Goal: Task Accomplishment & Management: Manage account settings

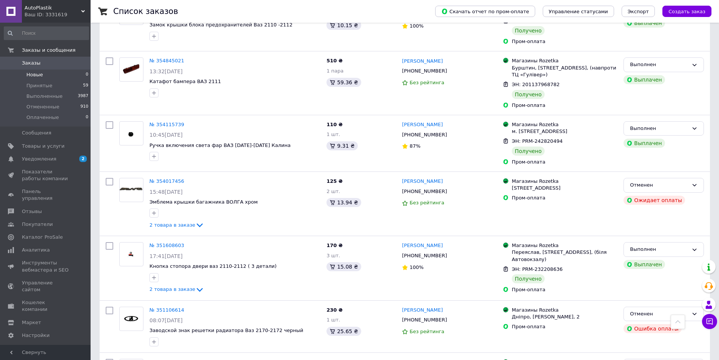
scroll to position [340, 0]
click at [35, 145] on span "Товары и услуги" at bounding box center [43, 146] width 43 height 7
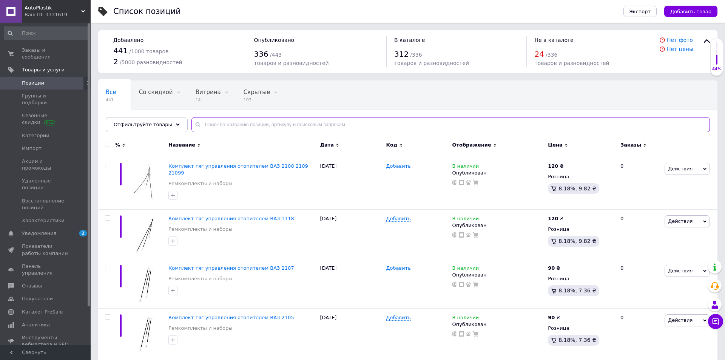
click at [219, 124] on input "text" at bounding box center [450, 124] width 518 height 15
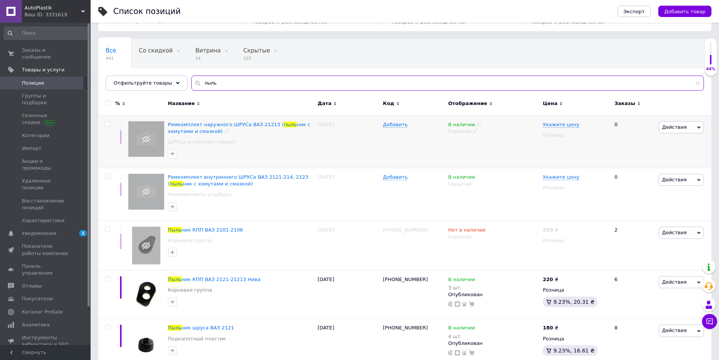
scroll to position [55, 0]
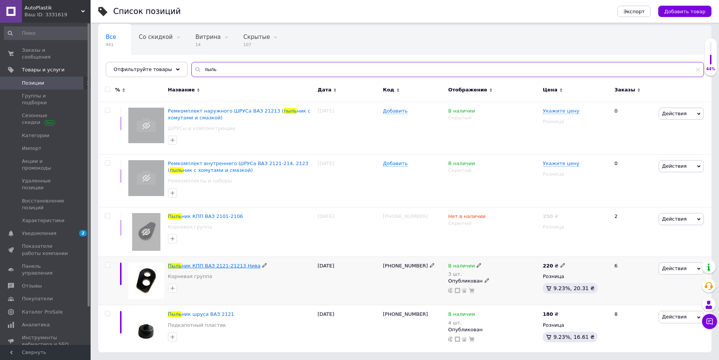
type input "пыль"
click at [220, 267] on span "ник КПП ВАЗ 2121-21213 Нива" at bounding box center [221, 266] width 79 height 6
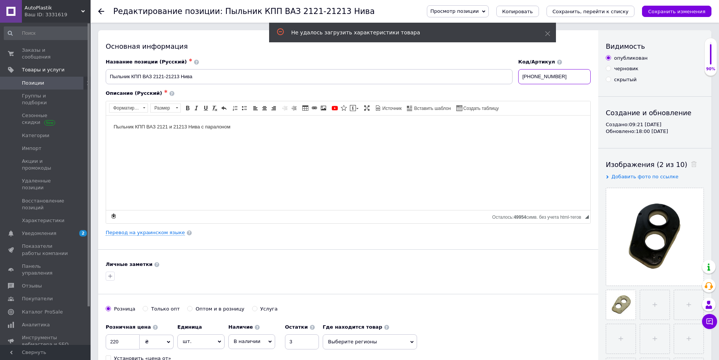
drag, startPoint x: 565, startPoint y: 77, endPoint x: 519, endPoint y: 79, distance: 46.4
click at [519, 79] on input "[PHONE_NUMBER]" at bounding box center [554, 76] width 72 height 15
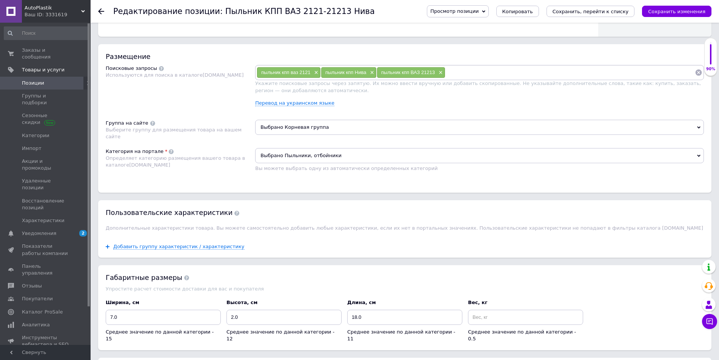
scroll to position [377, 0]
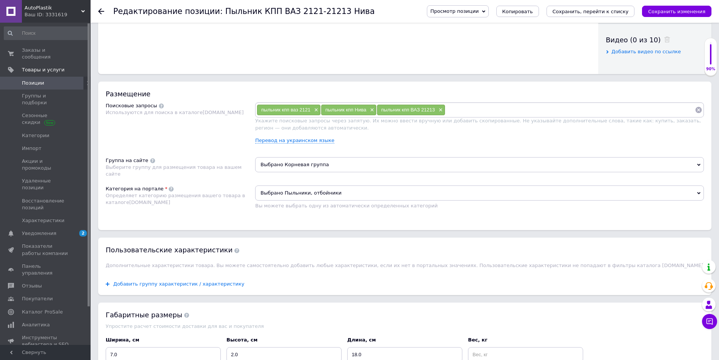
click at [146, 284] on span "Добавить группу характеристик / характеристику" at bounding box center [178, 284] width 131 height 6
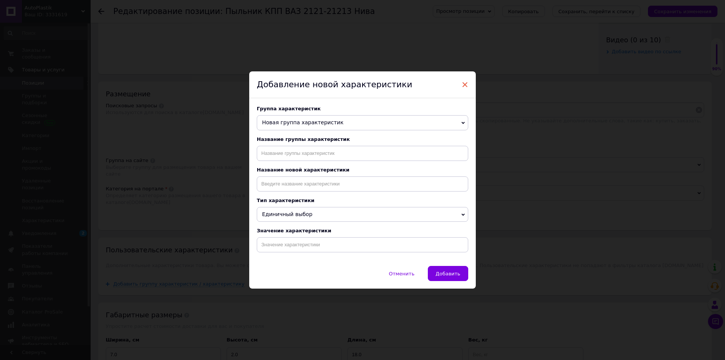
click at [466, 82] on span "×" at bounding box center [464, 84] width 7 height 13
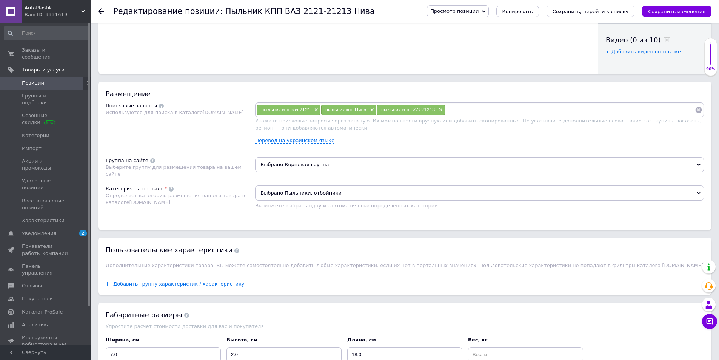
click at [305, 162] on span "Выбрано Корневая группа" at bounding box center [479, 164] width 449 height 15
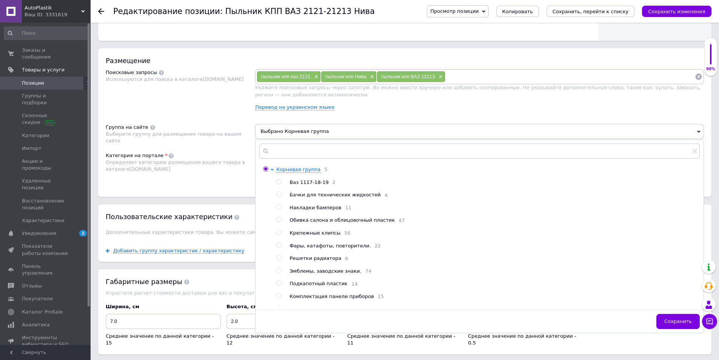
scroll to position [453, 0]
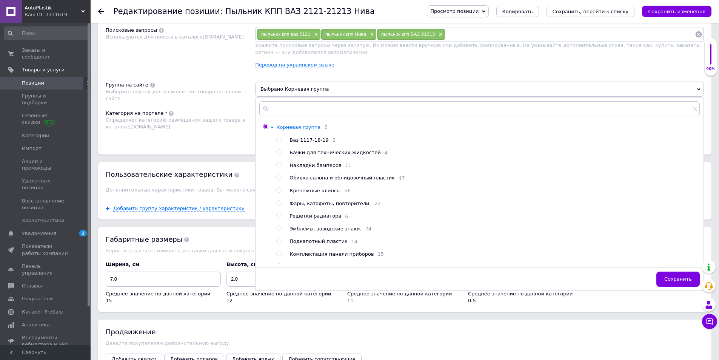
click at [297, 244] on span "Подкапотный пластик" at bounding box center [319, 241] width 58 height 6
radio input "false"
radio input "true"
click at [671, 280] on span "Сохранить" at bounding box center [678, 279] width 28 height 6
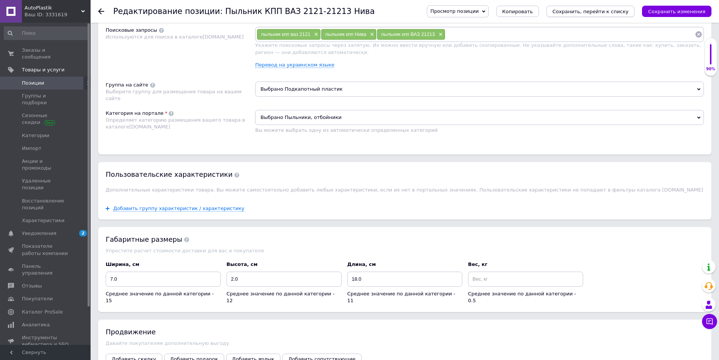
click at [613, 13] on icon "Сохранить, перейти к списку" at bounding box center [591, 12] width 76 height 6
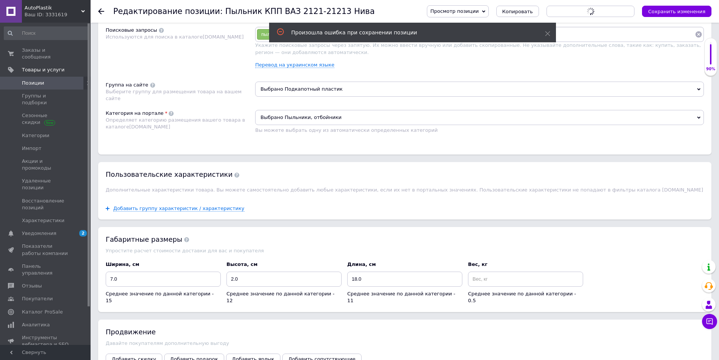
click at [512, 36] on div "Произошла ошибка при сохранении позиции" at bounding box center [412, 33] width 287 height 20
